Goal: Use online tool/utility: Utilize a website feature to perform a specific function

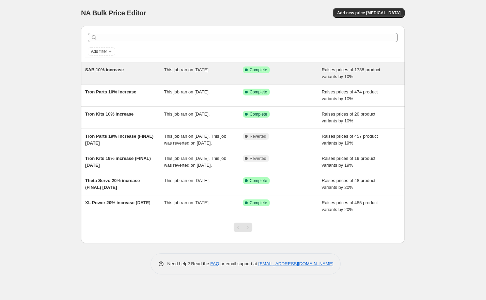
click at [110, 74] on div "SAB 10% increase" at bounding box center [124, 73] width 79 height 14
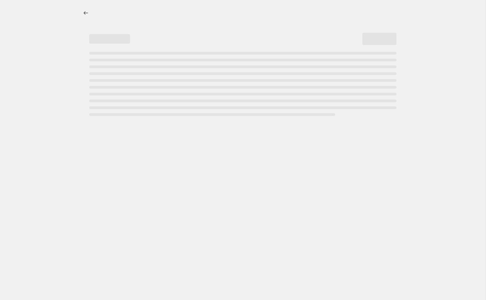
select select "percentage"
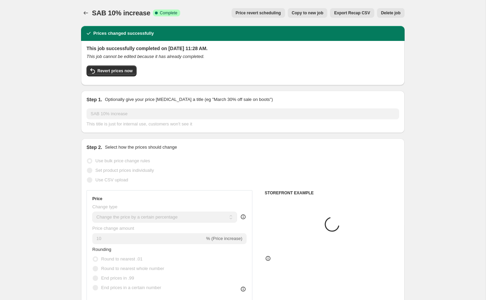
select select "vendor"
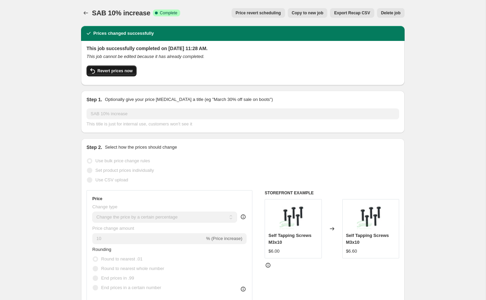
click at [104, 73] on span "Revert prices now" at bounding box center [115, 70] width 35 height 5
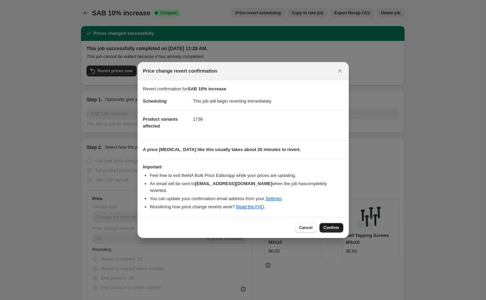
click at [330, 225] on span "Confirm" at bounding box center [332, 227] width 16 height 5
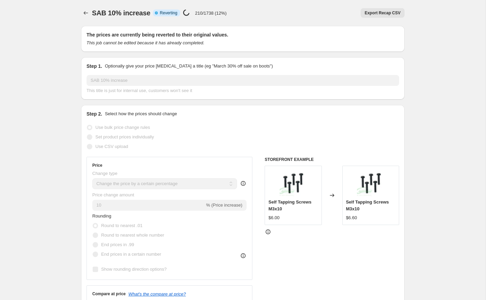
click at [86, 13] on icon "Price change jobs" at bounding box center [86, 13] width 7 height 7
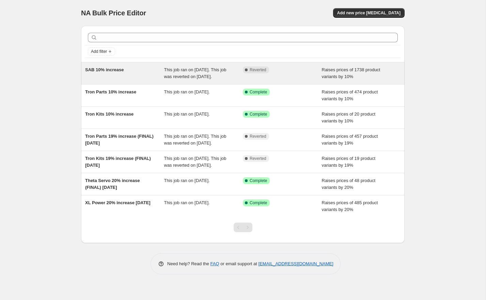
click at [122, 80] on div "SAB 10% increase" at bounding box center [124, 73] width 79 height 14
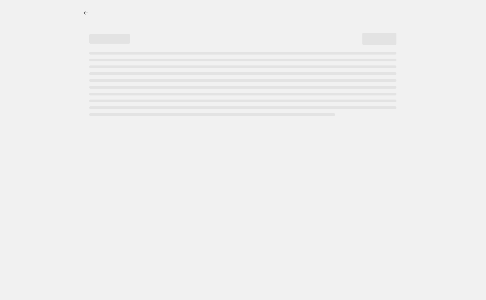
select select "percentage"
select select "vendor"
